Goal: Information Seeking & Learning: Learn about a topic

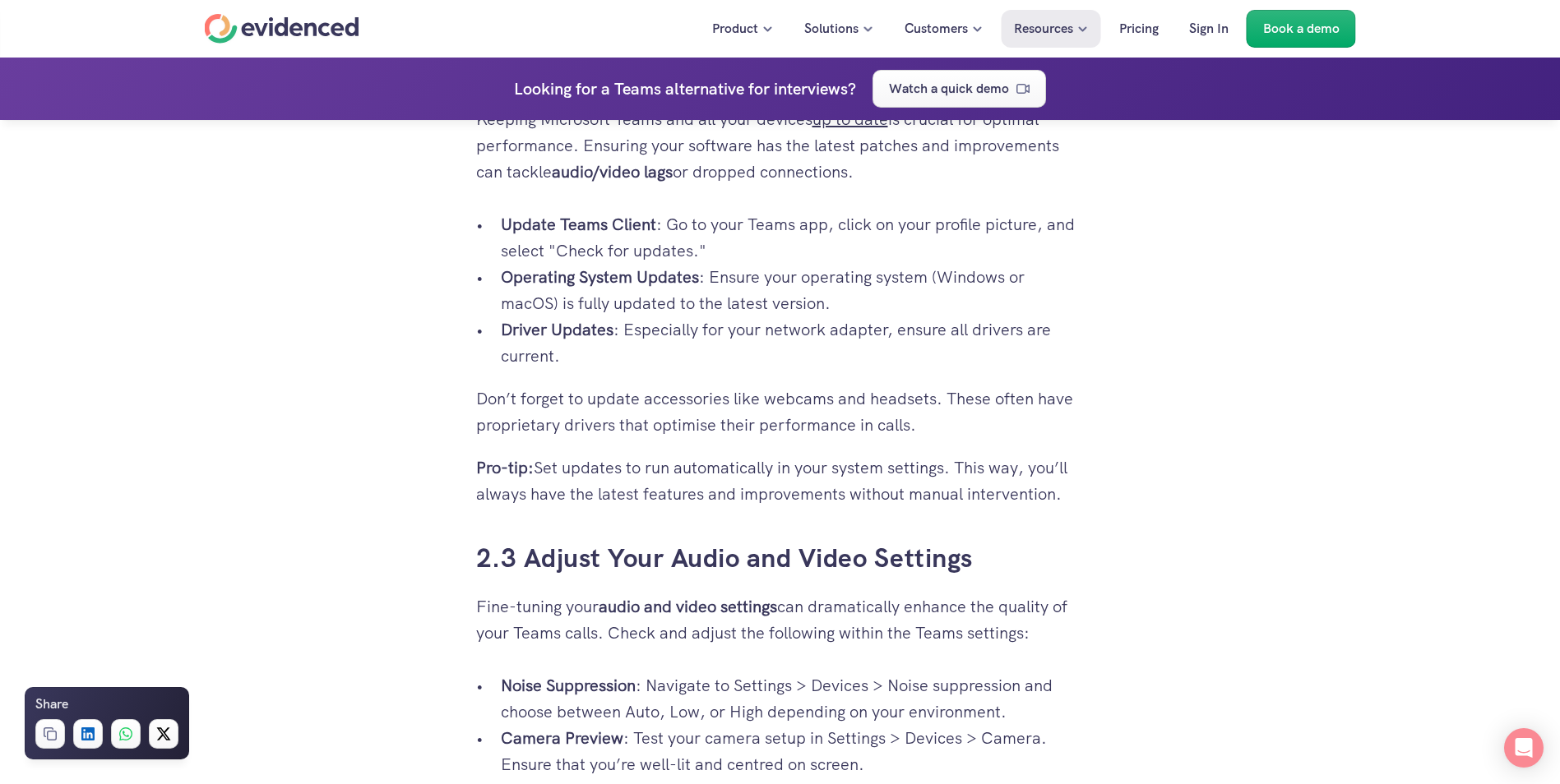
scroll to position [2960, 0]
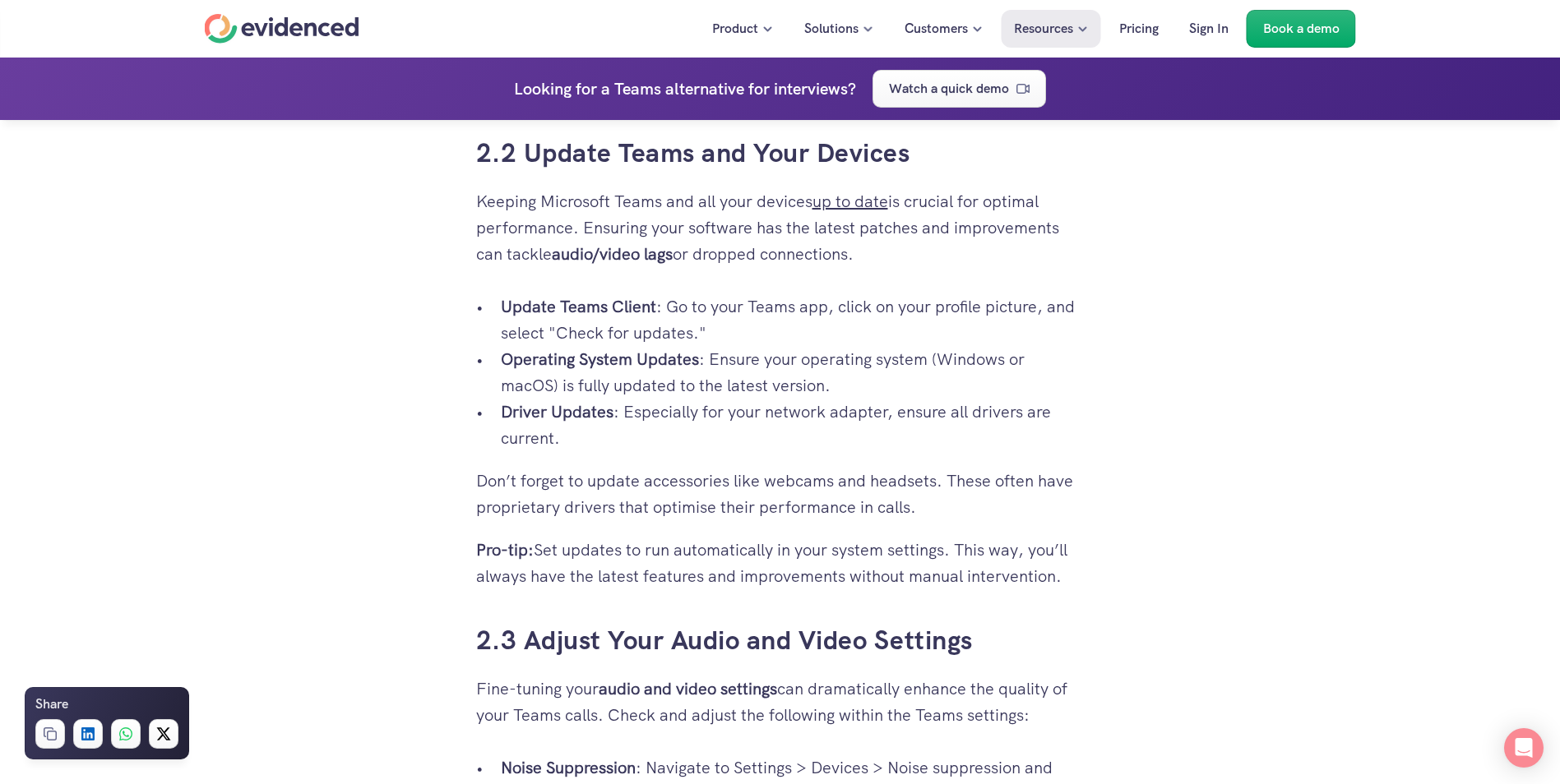
drag, startPoint x: 468, startPoint y: 155, endPoint x: 1071, endPoint y: 577, distance: 736.0
click at [1071, 577] on div "Your video interviews and meetings on Microsoft Teams are crucial, yet you're o…" at bounding box center [780, 246] width 641 height 5543
click at [1071, 577] on p "Pro-tip: Set updates to run automatically in your system settings. This way, yo…" at bounding box center [781, 563] width 609 height 53
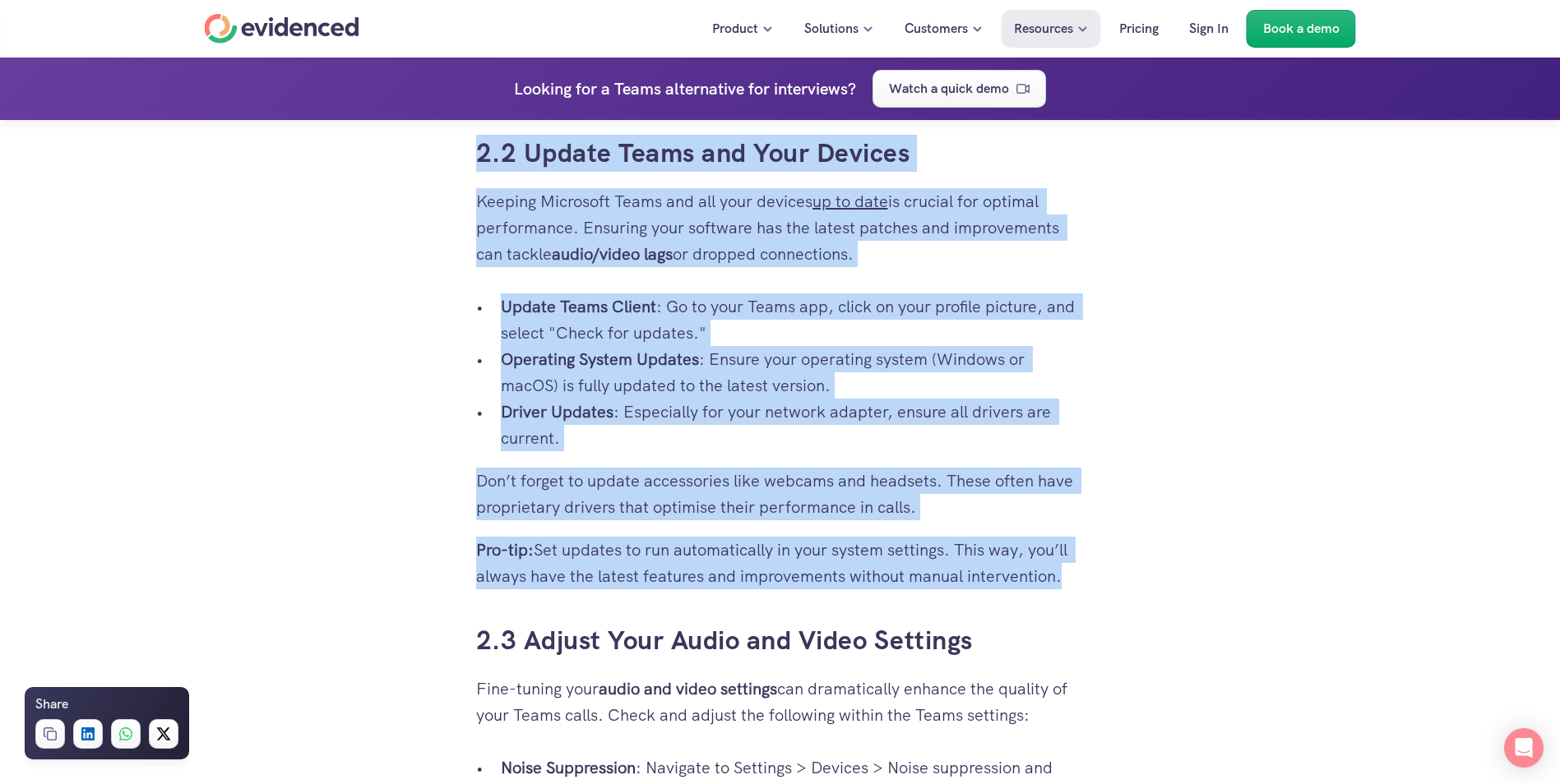
drag, startPoint x: 1073, startPoint y: 579, endPoint x: 432, endPoint y: 175, distance: 757.7
click at [432, 175] on div "Your video interviews and meetings on Microsoft Teams are crucial, yet you're o…" at bounding box center [780, 777] width 1560 height 6606
click at [432, 175] on div "Your video interviews and meetings on Microsoft Teams are crucial, yet you're o…" at bounding box center [780, 777] width 1560 height 6606
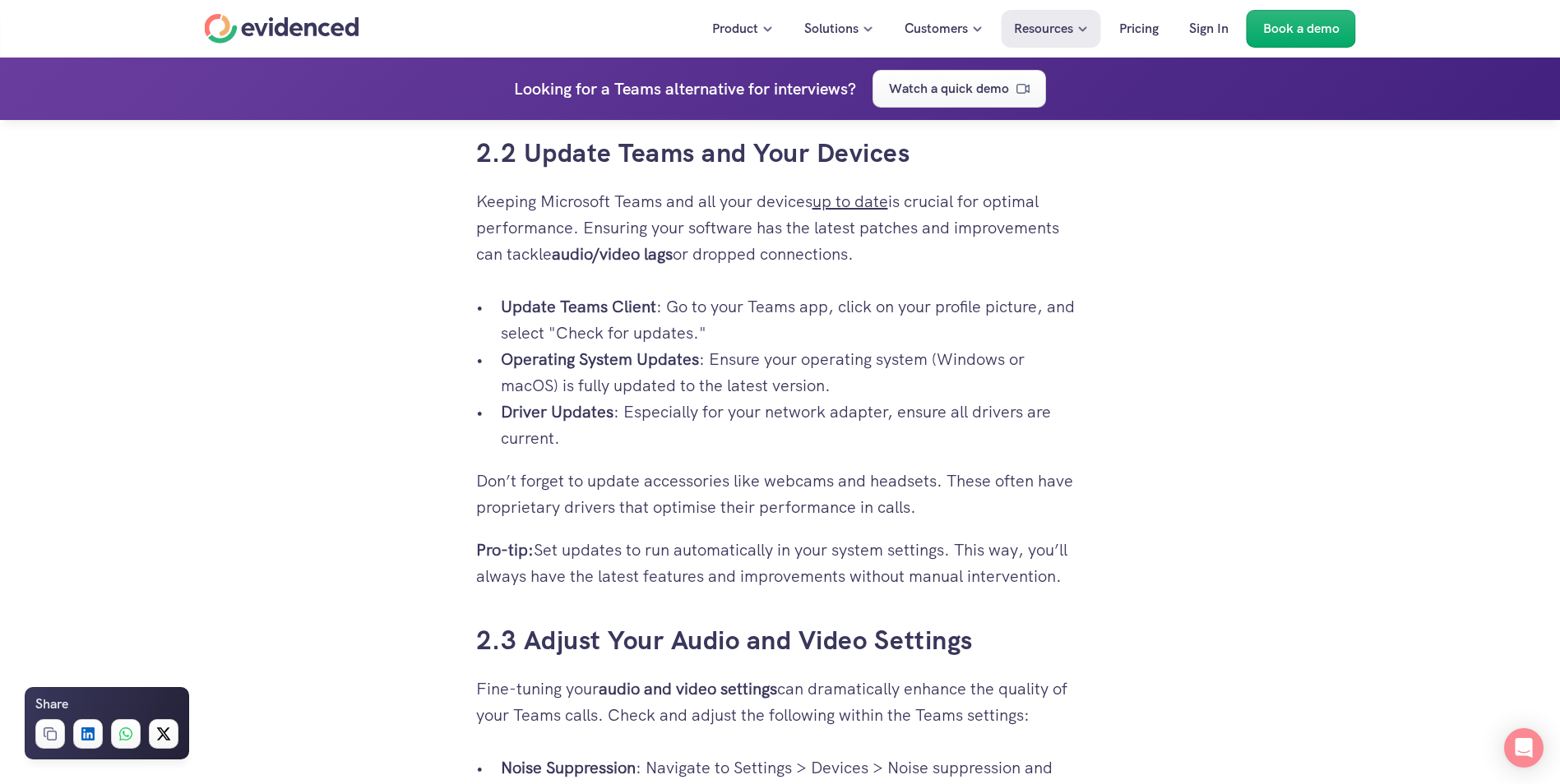
drag, startPoint x: 424, startPoint y: 158, endPoint x: 1095, endPoint y: 587, distance: 796.4
click at [1095, 587] on div "Your video interviews and meetings on Microsoft Teams are crucial, yet you're o…" at bounding box center [780, 777] width 1560 height 6606
click at [1095, 587] on div "Your video interviews and meetings on Microsoft Teams are crucial, yet you're o…" at bounding box center [780, 246] width 641 height 5543
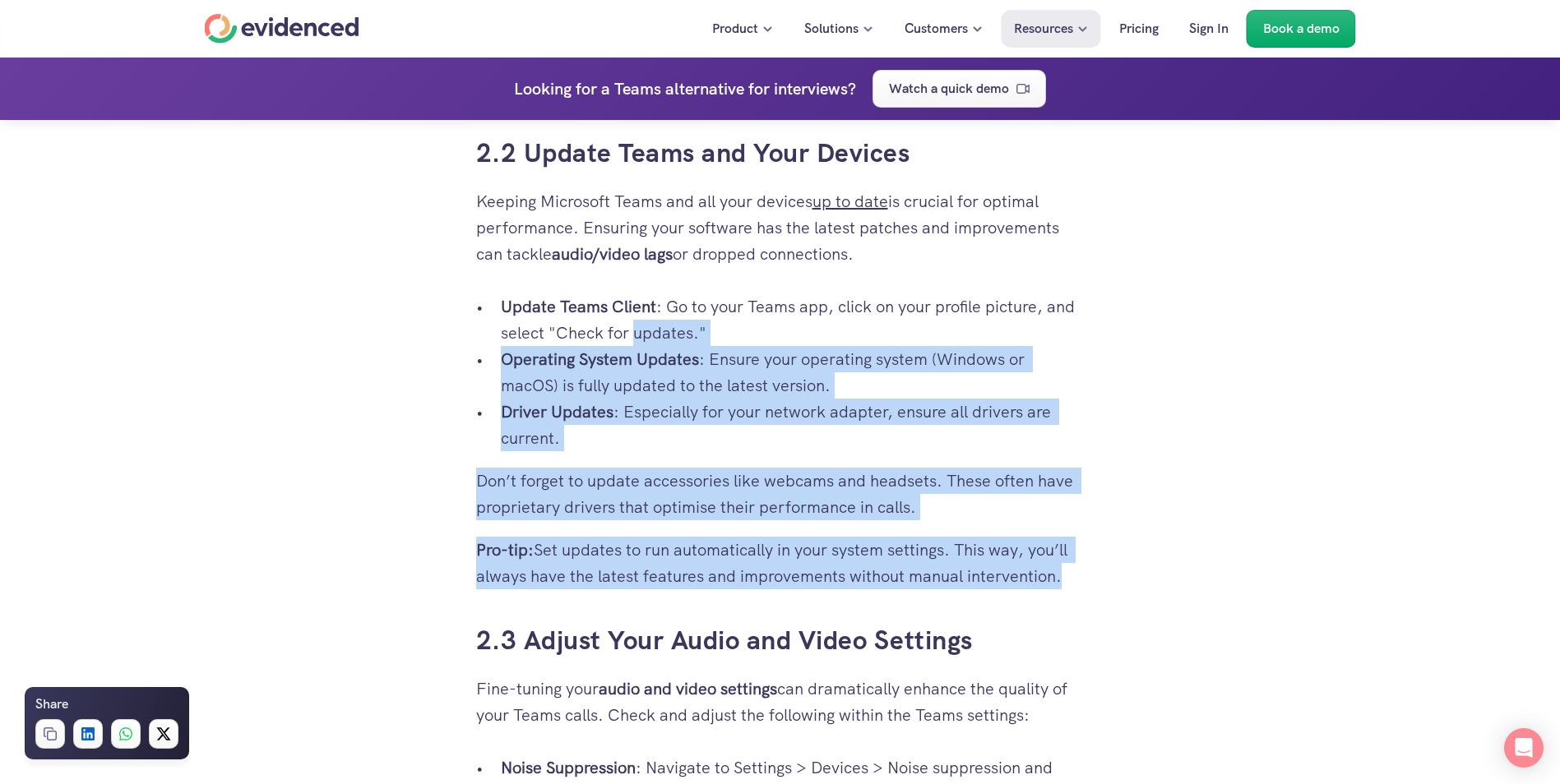
drag, startPoint x: 1095, startPoint y: 587, endPoint x: 691, endPoint y: 415, distance: 439.1
click at [681, 324] on div "Your video interviews and meetings on Microsoft Teams are crucial, yet you're o…" at bounding box center [780, 246] width 641 height 5543
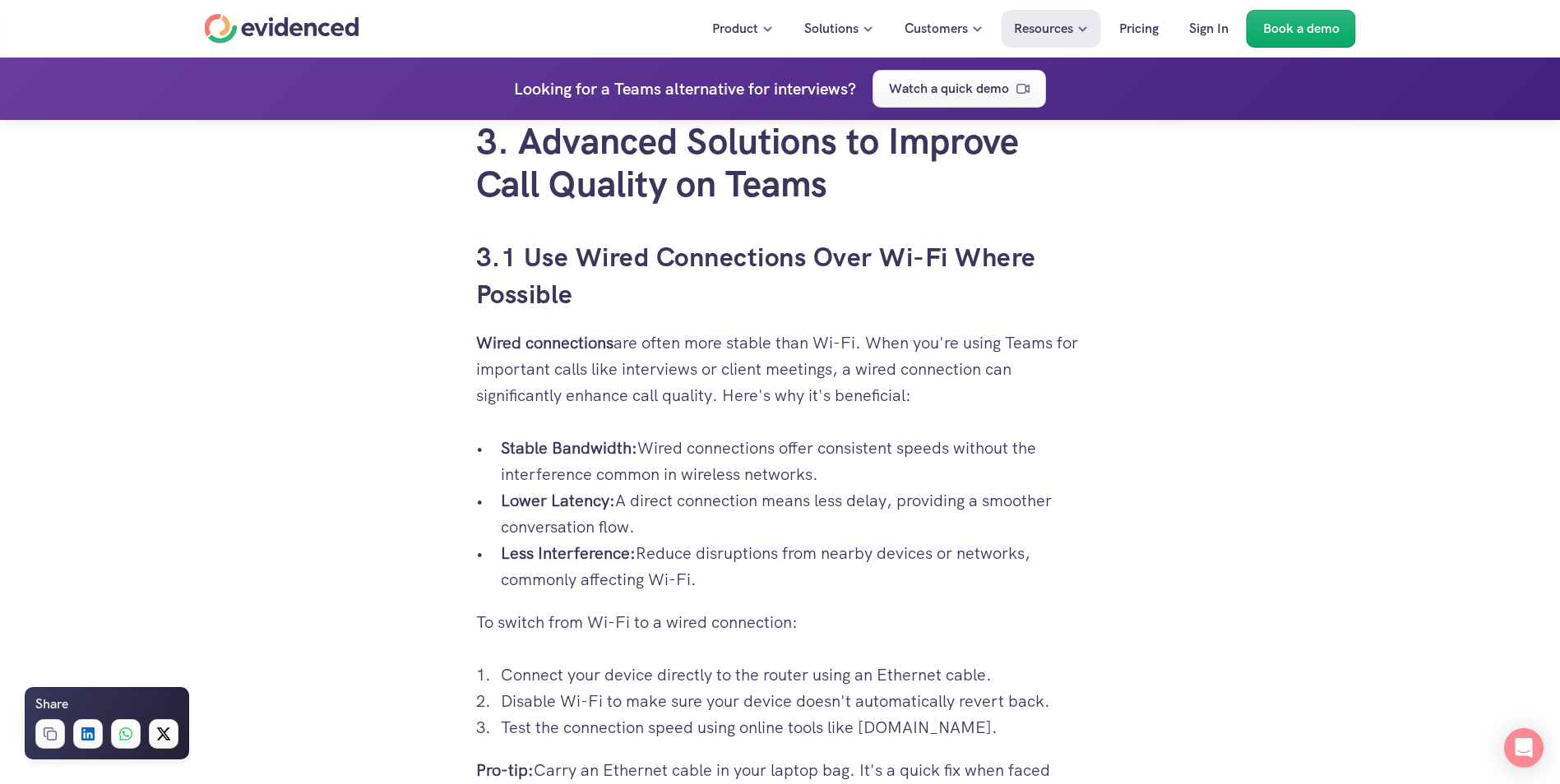
scroll to position [3946, 0]
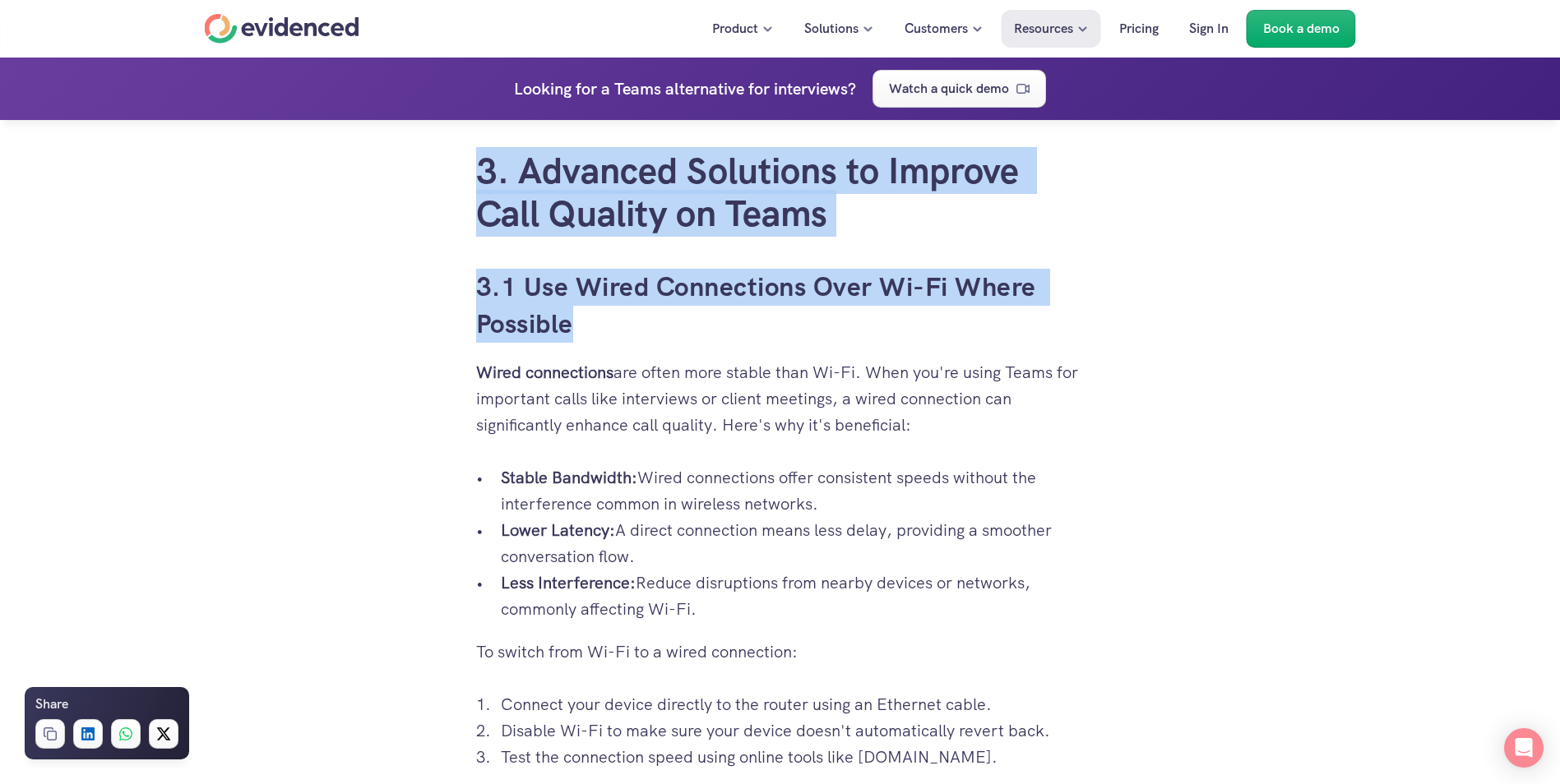
drag, startPoint x: 434, startPoint y: 212, endPoint x: 630, endPoint y: 325, distance: 226.2
click at [633, 328] on h3 "3.1 Use Wired Connections Over Wi-Fi Where Possible" at bounding box center [781, 305] width 609 height 74
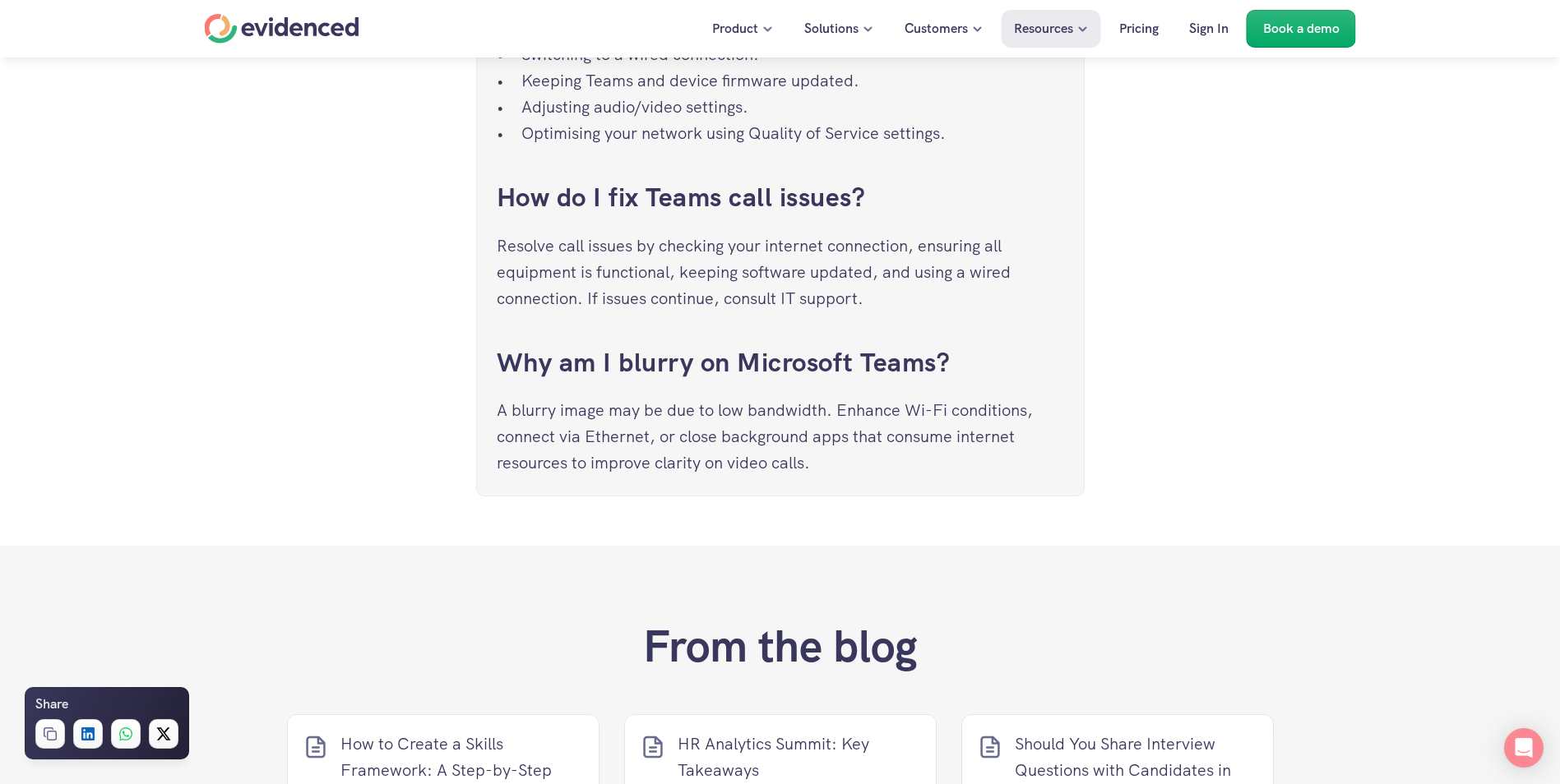
scroll to position [6494, 0]
